Goal: Information Seeking & Learning: Check status

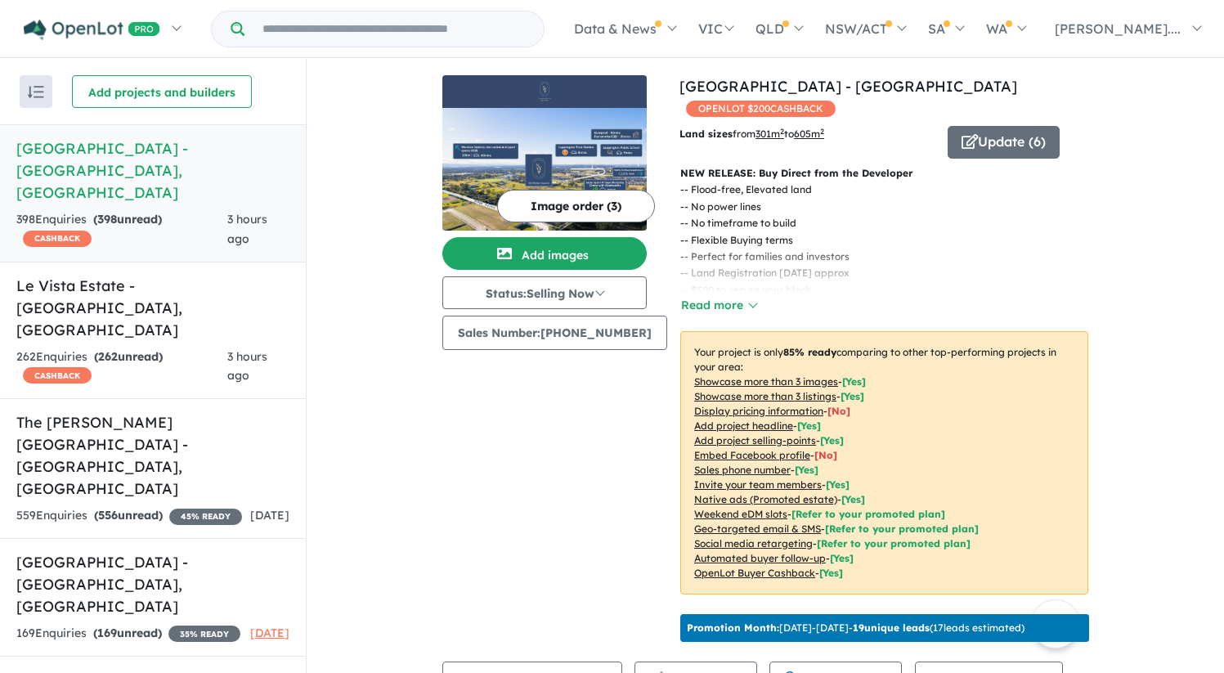
scroll to position [671, 0]
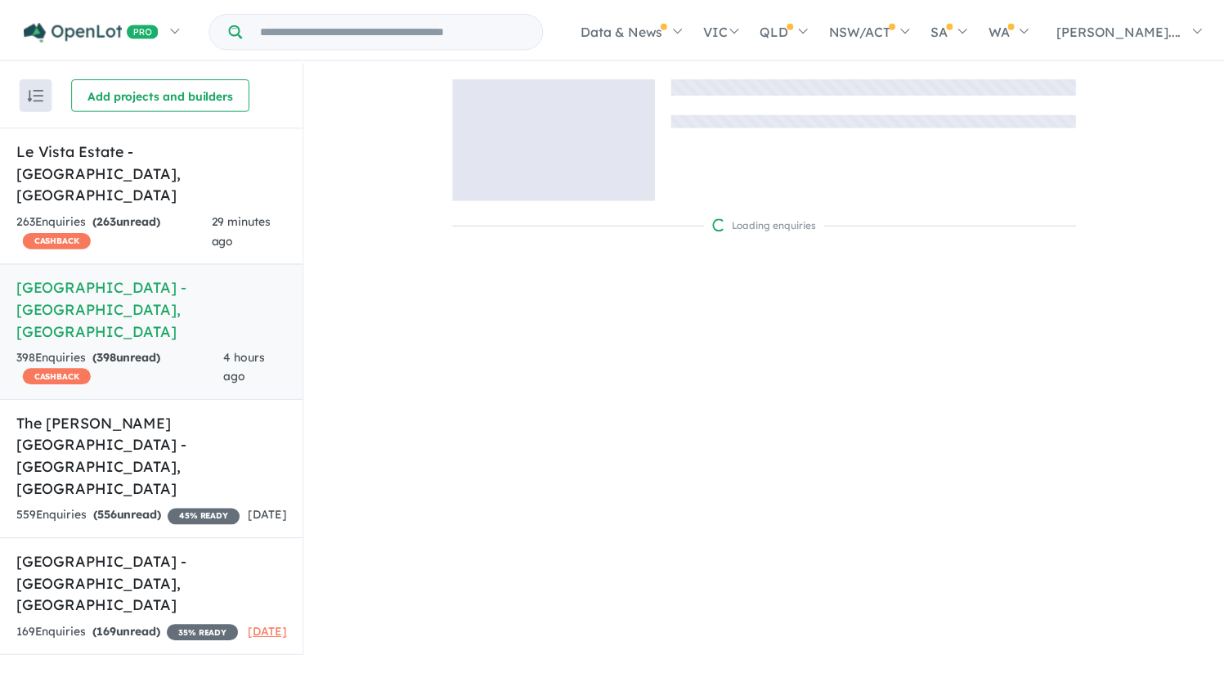
scroll to position [2, 0]
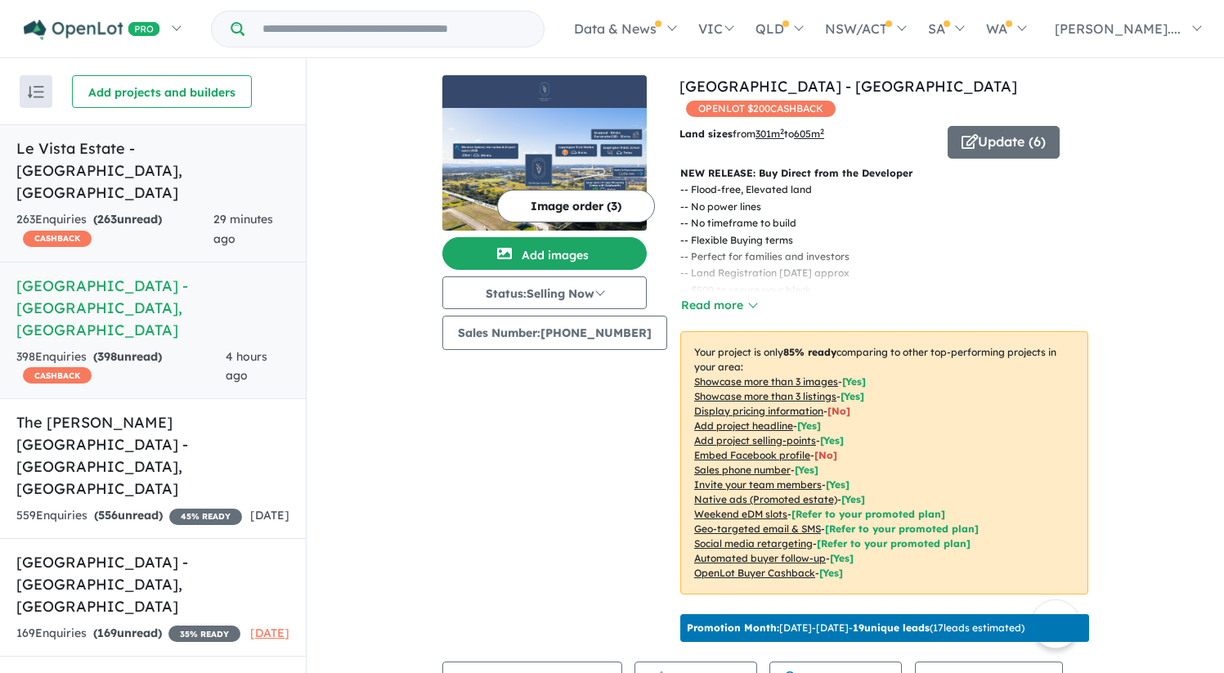
click at [231, 212] on span "29 minutes ago" at bounding box center [243, 229] width 60 height 34
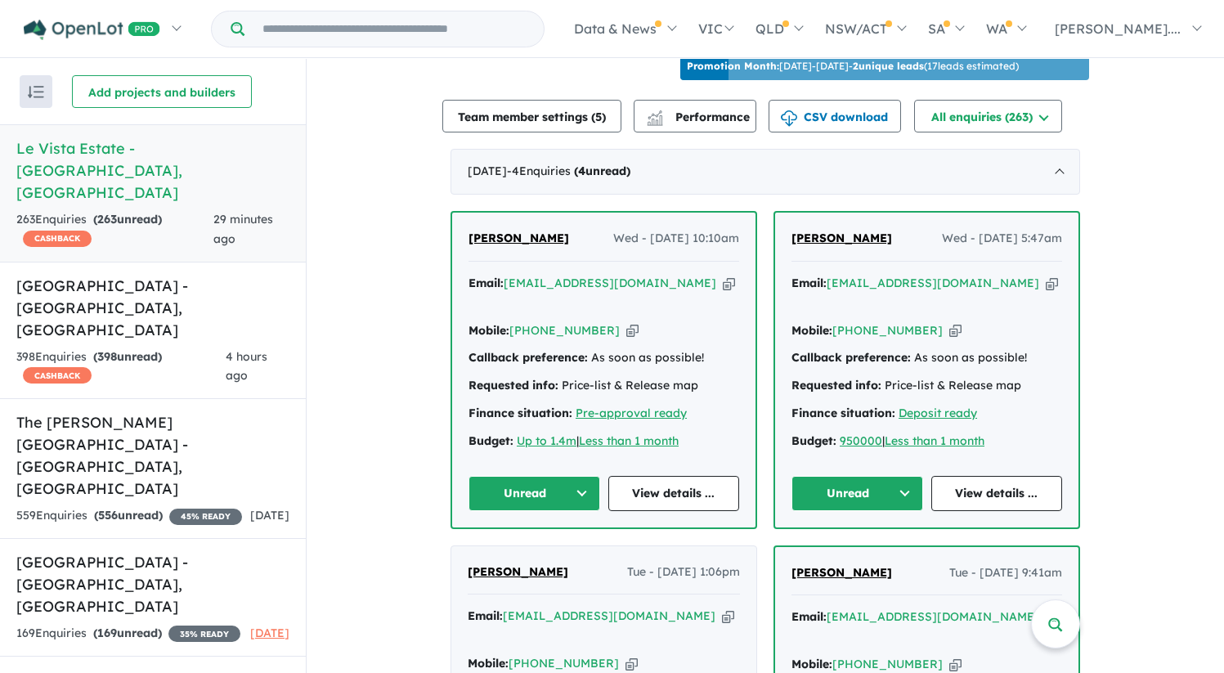
scroll to position [617, 0]
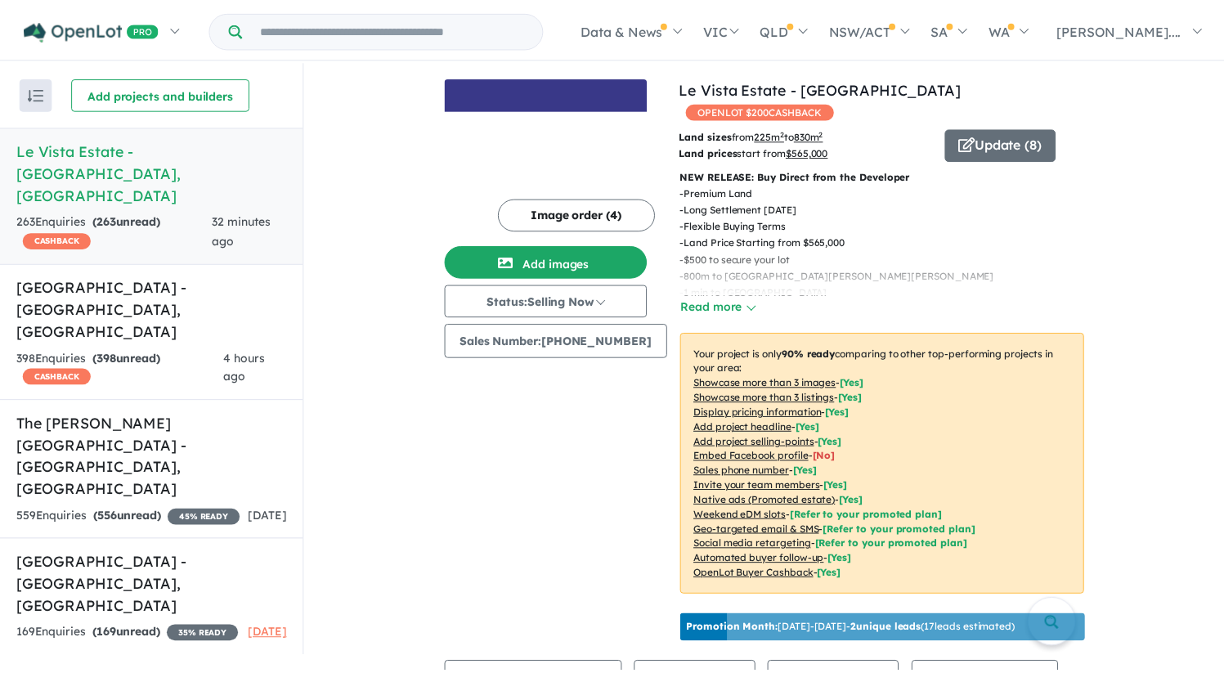
scroll to position [2, 0]
